Goal: Navigation & Orientation: Find specific page/section

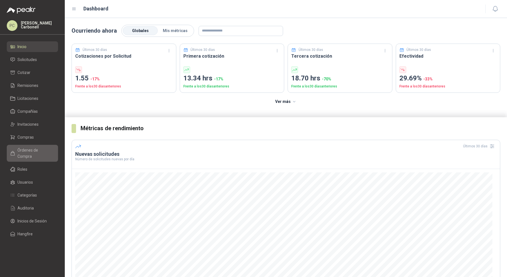
click at [27, 151] on span "Órdenes de Compra" at bounding box center [34, 153] width 35 height 12
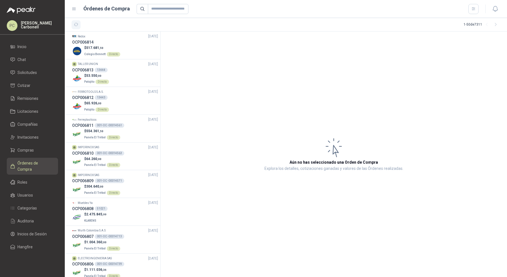
click at [74, 26] on icon "button" at bounding box center [76, 24] width 5 height 5
click at [42, 61] on li "Chat" at bounding box center [32, 60] width 44 height 6
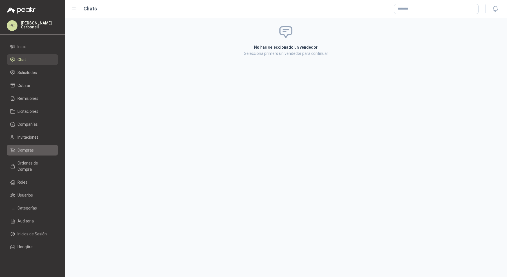
click at [42, 154] on link "Compras" at bounding box center [32, 150] width 51 height 11
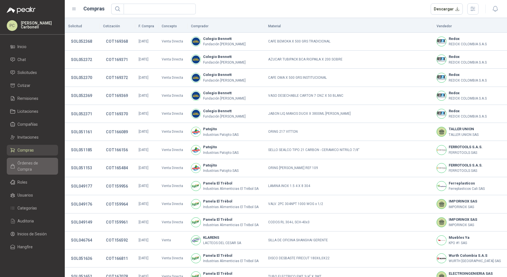
click at [39, 166] on span "Órdenes de Compra" at bounding box center [34, 166] width 35 height 12
